Goal: Find specific page/section: Find specific page/section

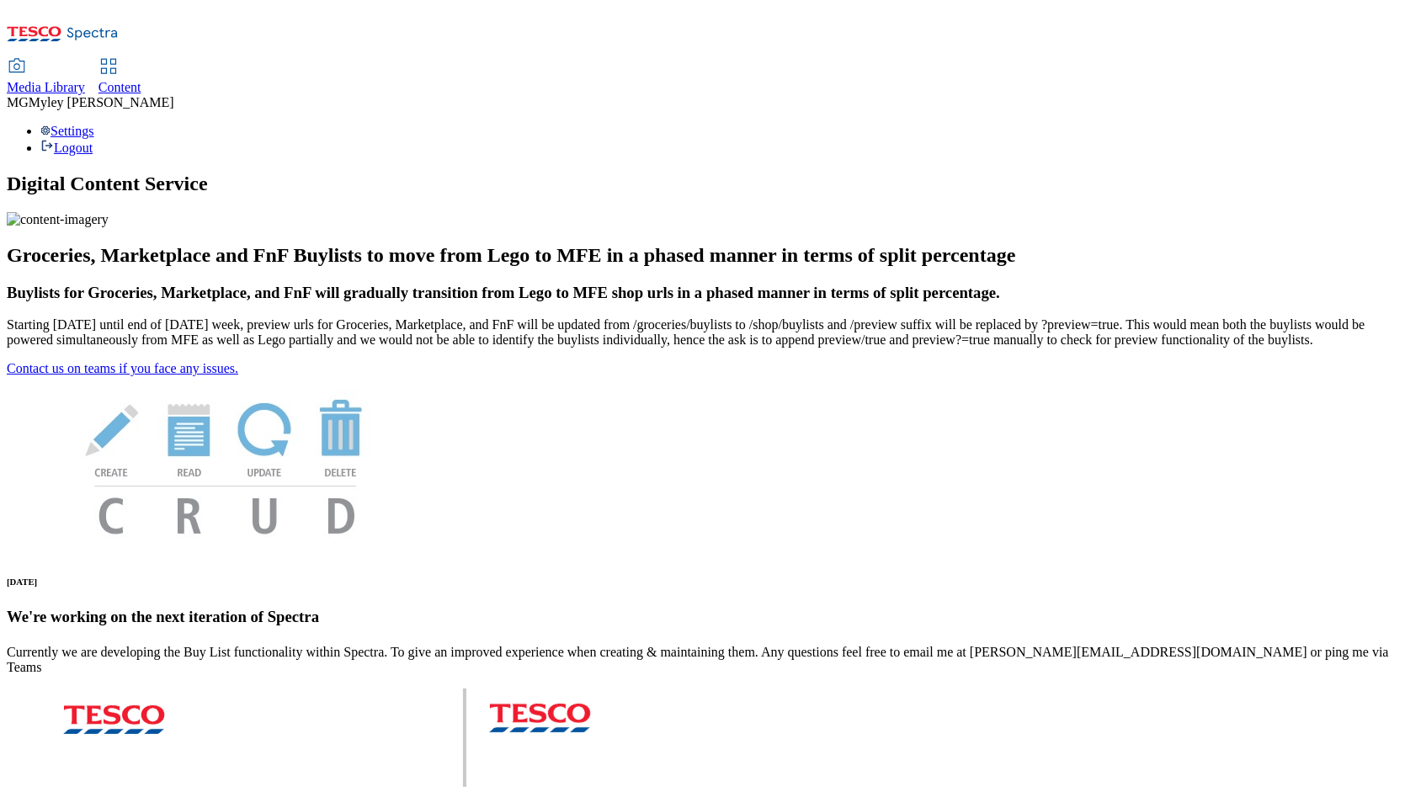
click at [85, 80] on div "Media Library" at bounding box center [46, 87] width 78 height 15
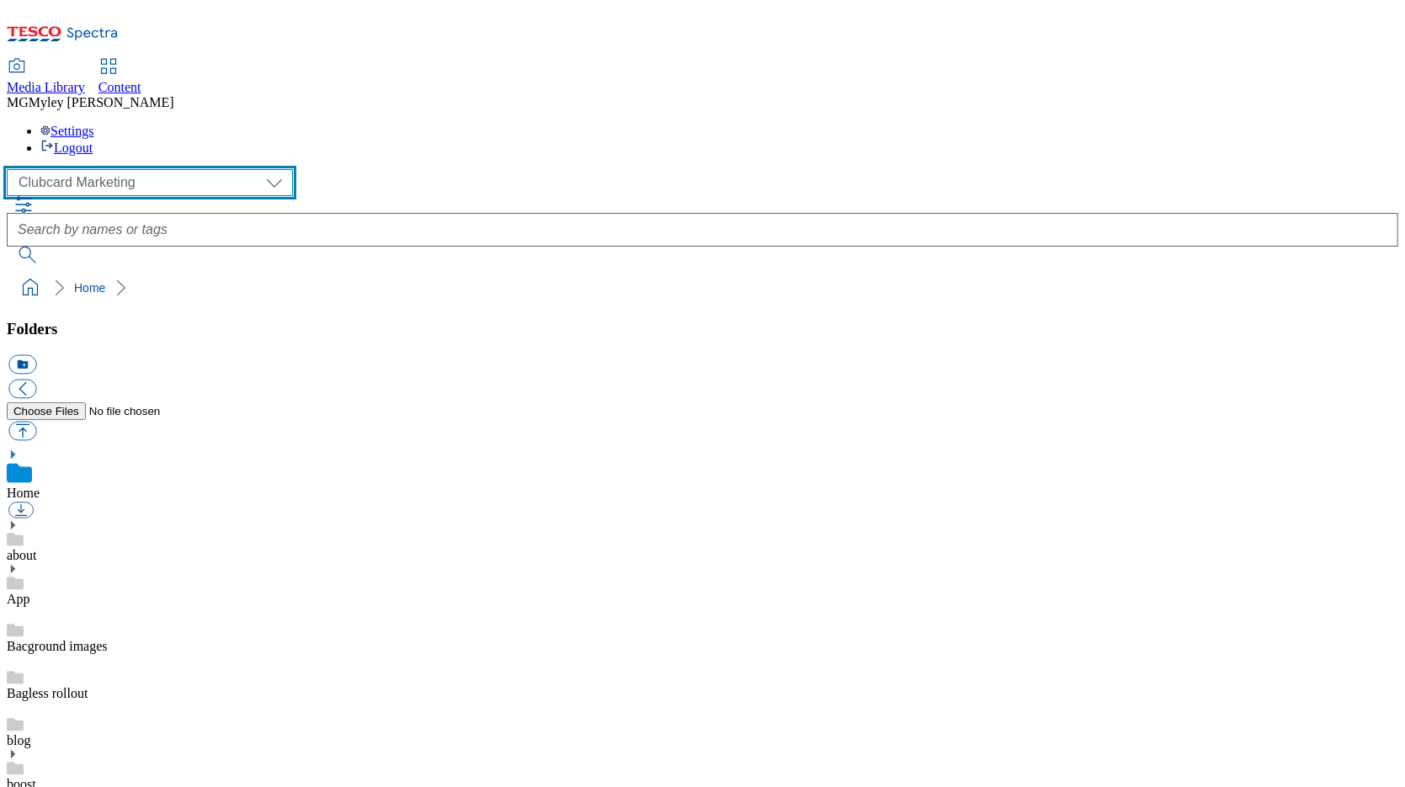
click at [133, 169] on select "Clubcard Marketing Dotcom UK GHS Marketing UK GHS ROI iGHS Marketing CE MCA CZ …" at bounding box center [150, 182] width 286 height 27
select select "flare-ghs-roi"
